Goal: Find specific page/section: Find specific page/section

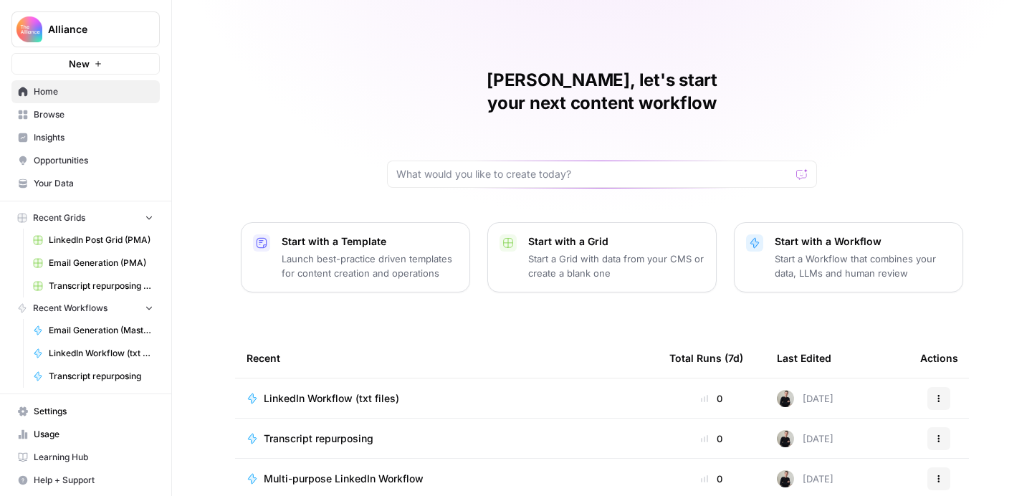
scroll to position [52, 0]
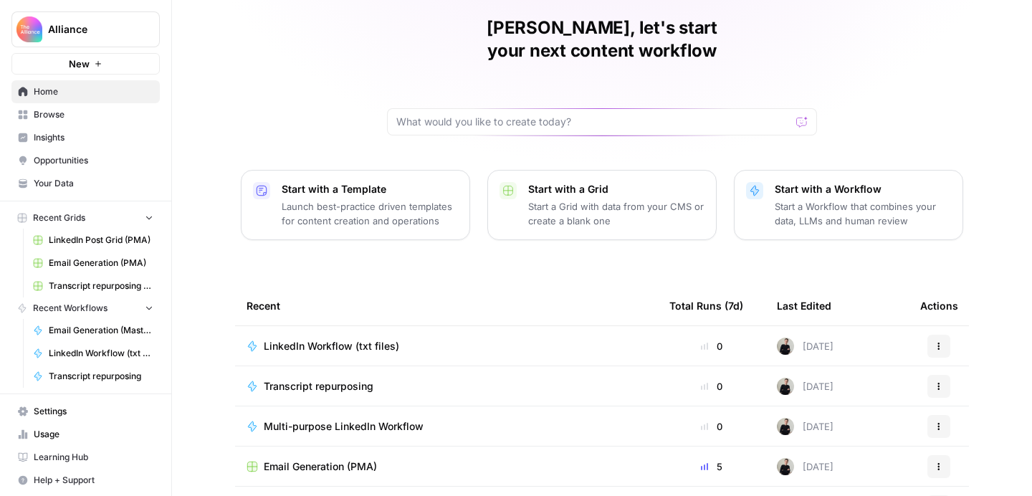
click at [97, 105] on link "Browse" at bounding box center [85, 114] width 148 height 23
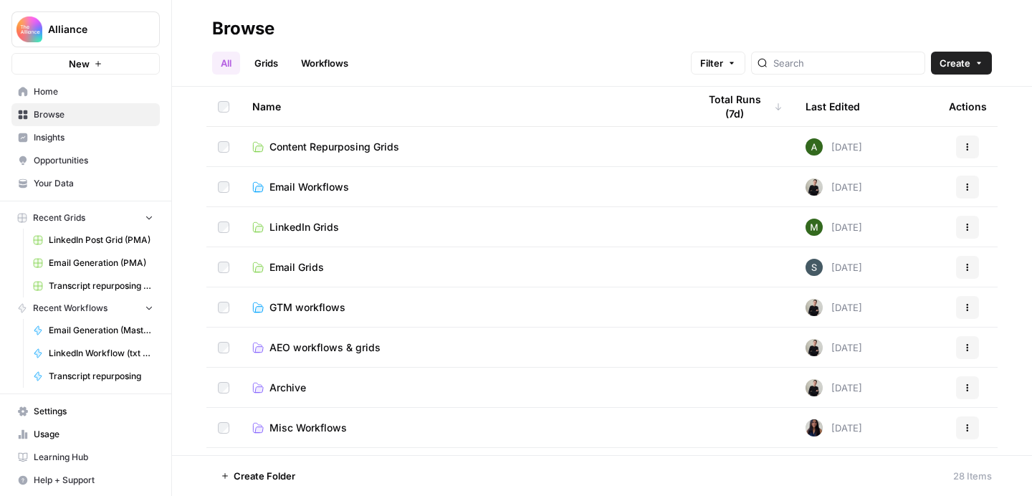
click at [398, 147] on span "Content Repurposing Grids" at bounding box center [334, 147] width 130 height 14
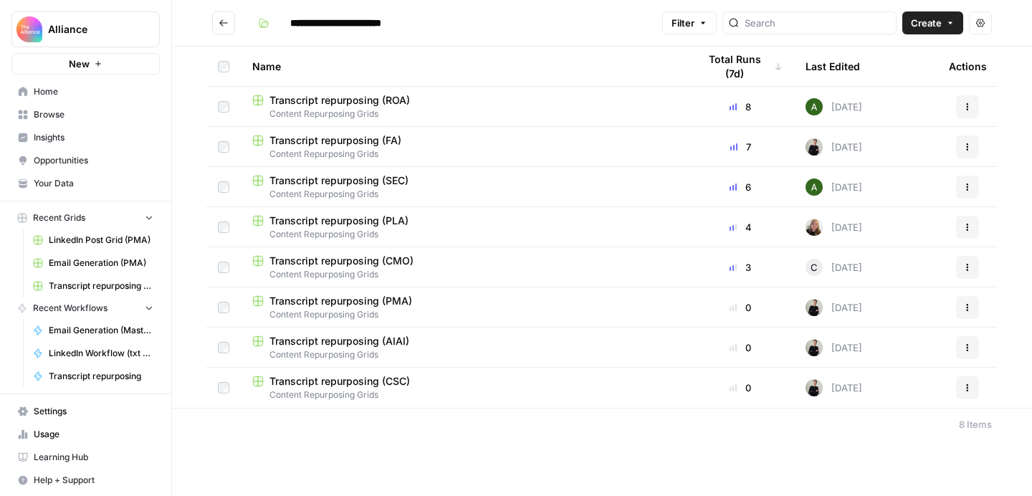
click at [396, 384] on span "Transcript repurposing (CSC)" at bounding box center [339, 381] width 140 height 14
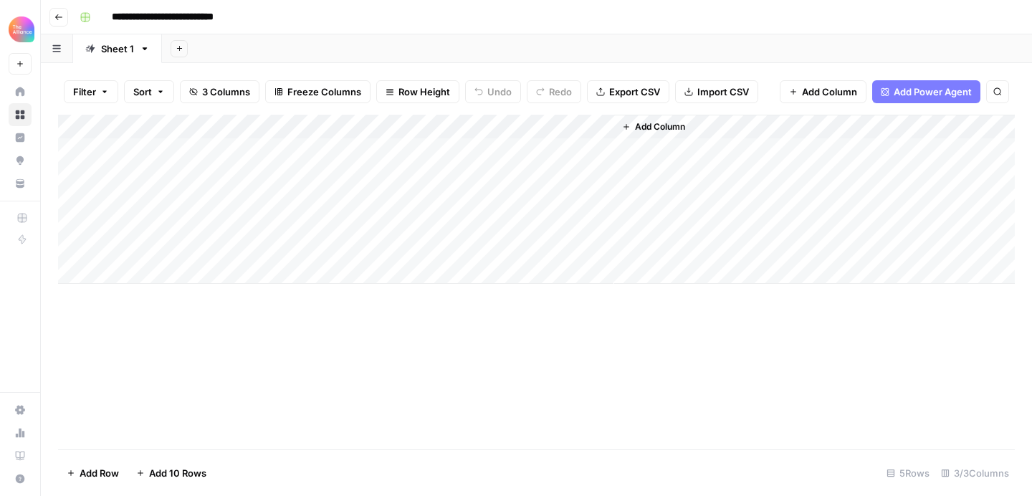
click at [630, 339] on div "Add Column" at bounding box center [536, 282] width 956 height 335
